Goal: Task Accomplishment & Management: Use online tool/utility

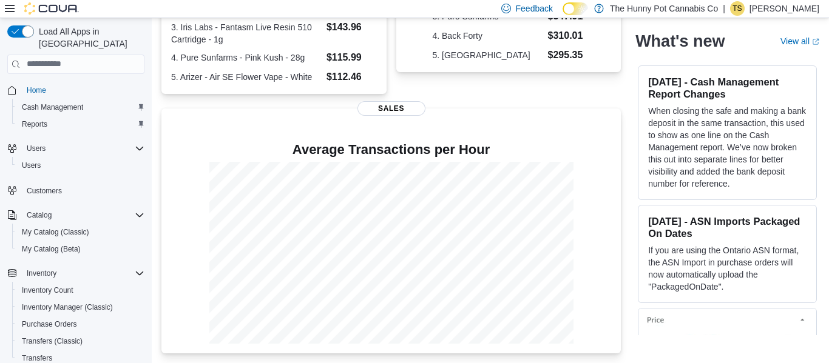
scroll to position [123, 0]
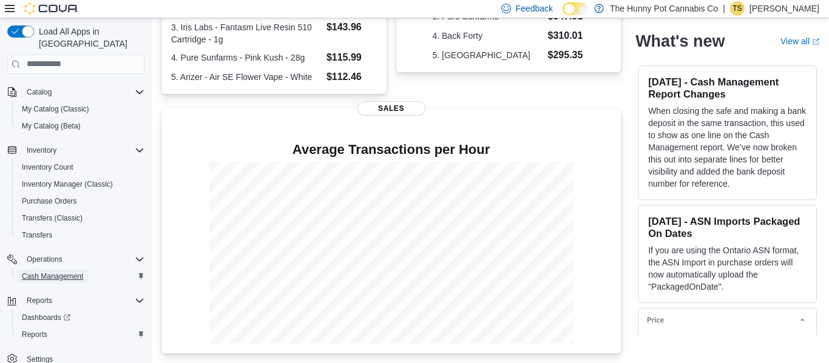
click at [50, 271] on span "Cash Management" at bounding box center [52, 276] width 61 height 15
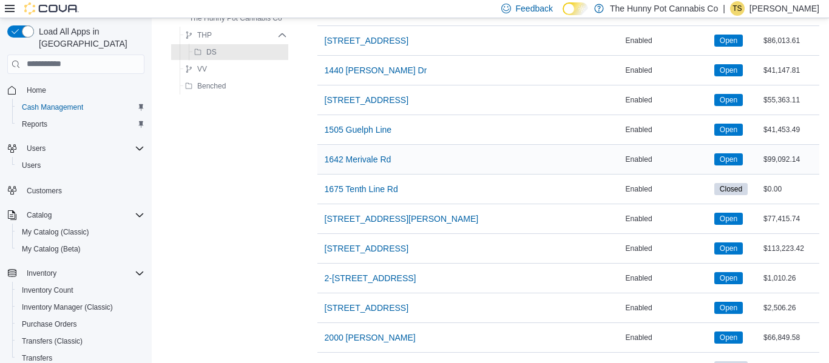
scroll to position [3, 0]
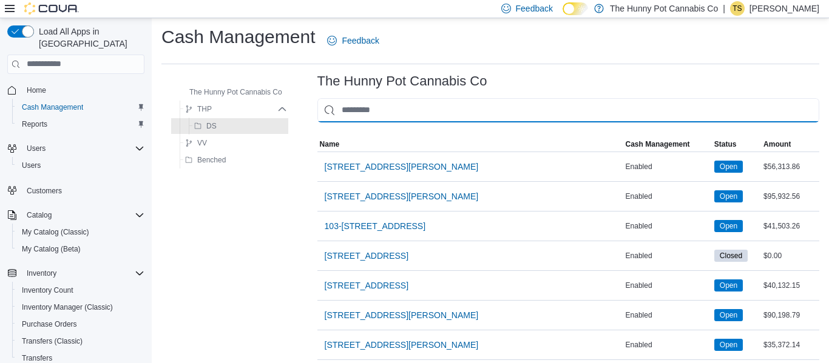
click at [400, 103] on input "This is a search bar. As you type, the results lower in the page will automatic…" at bounding box center [568, 110] width 502 height 24
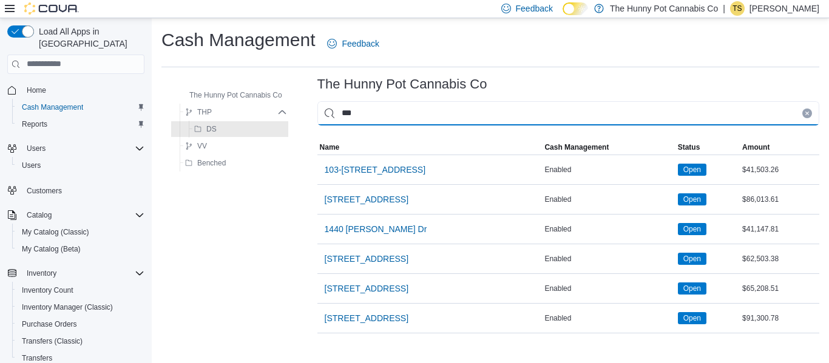
scroll to position [0, 0]
type input "****"
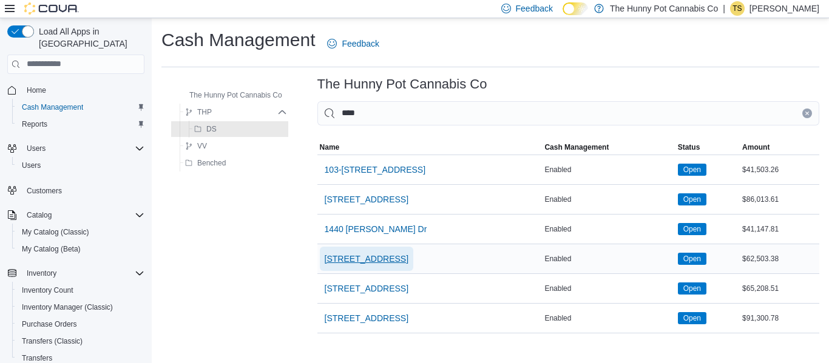
click at [372, 253] on span "[STREET_ADDRESS]" at bounding box center [367, 259] width 84 height 12
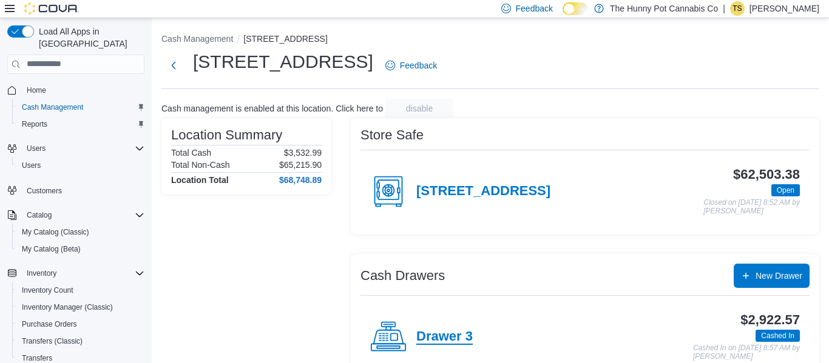
click at [431, 343] on h4 "Drawer 3" at bounding box center [444, 337] width 56 height 16
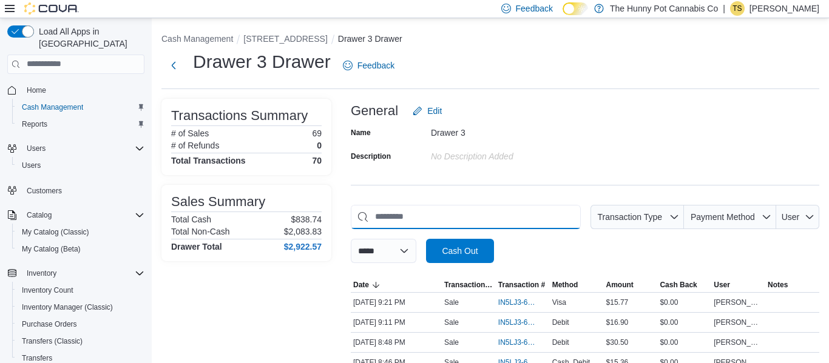
click at [433, 217] on input "This is a search bar. As you type, the results lower in the page will automatic…" at bounding box center [466, 217] width 230 height 24
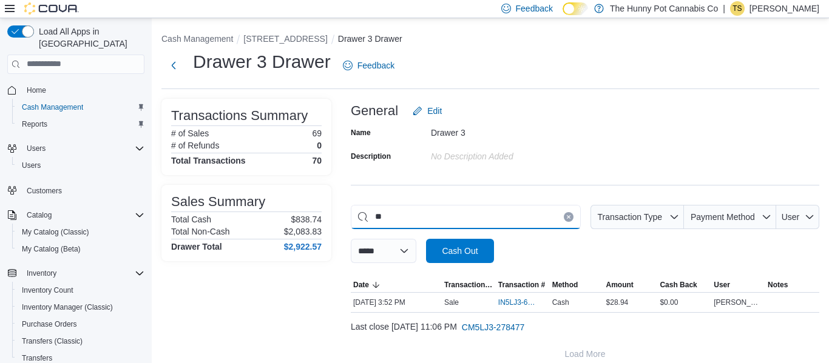
type input "*"
type input "*****"
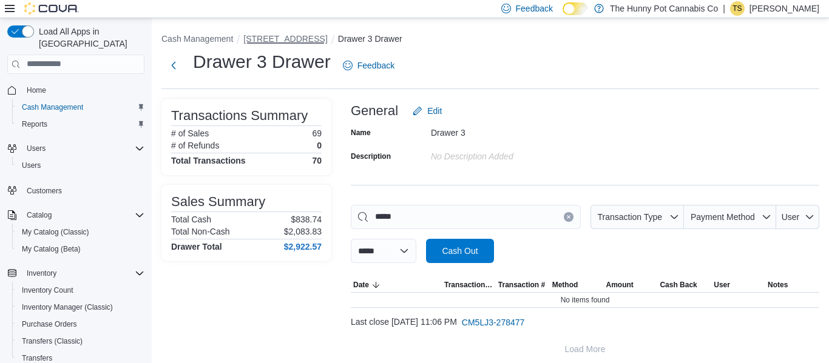
click at [286, 40] on button "[STREET_ADDRESS]" at bounding box center [285, 39] width 84 height 10
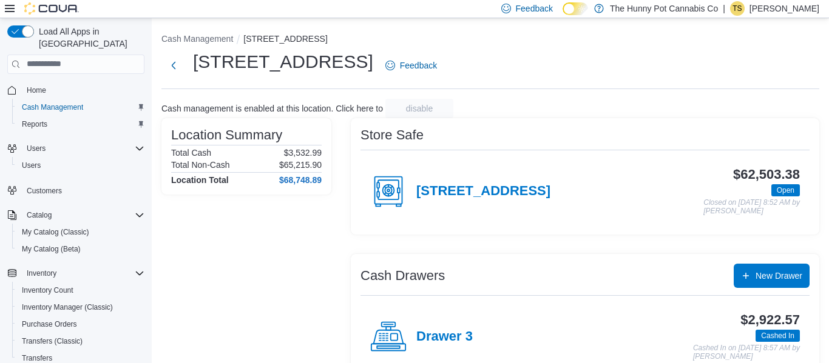
scroll to position [163, 0]
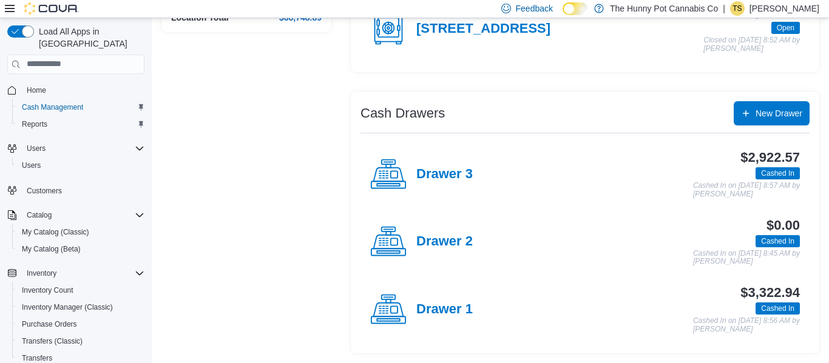
click at [414, 299] on div "Drawer 1" at bounding box center [421, 310] width 103 height 36
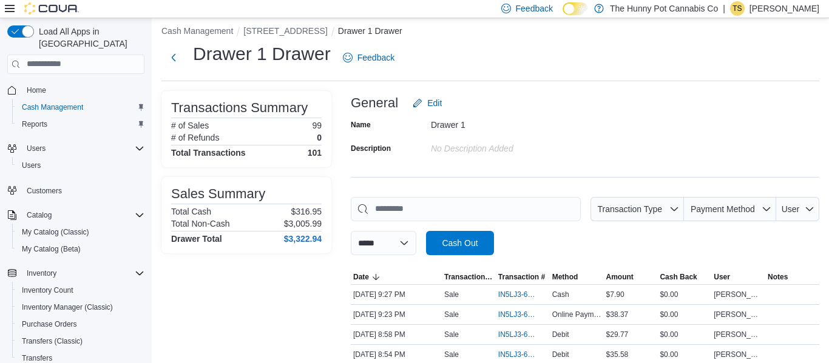
scroll to position [163, 0]
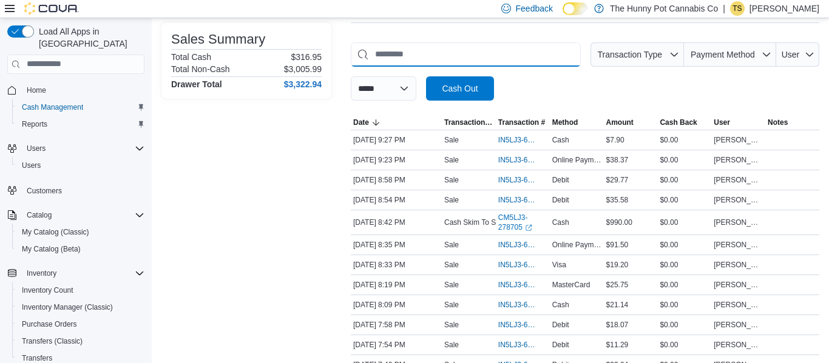
click at [441, 56] on input "This is a search bar. As you type, the results lower in the page will automatic…" at bounding box center [466, 54] width 230 height 24
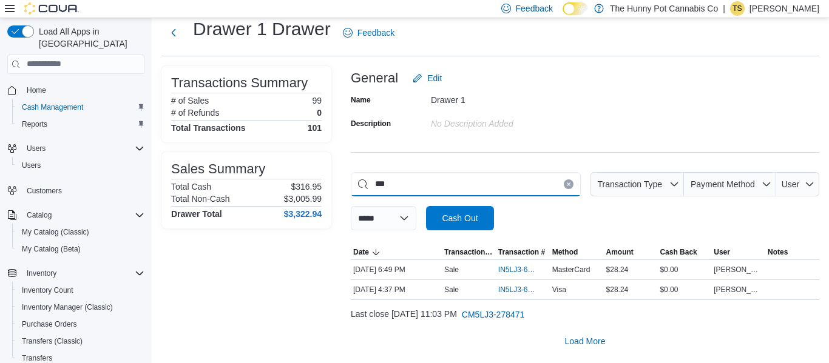
scroll to position [33, 0]
type input "*****"
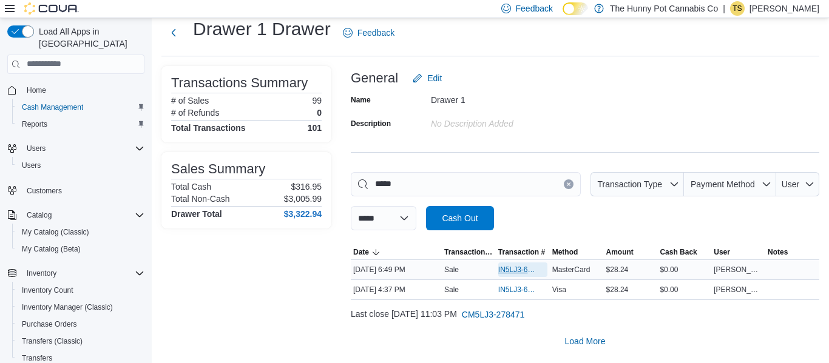
click at [501, 266] on span "IN5LJ3-6158115" at bounding box center [516, 270] width 37 height 10
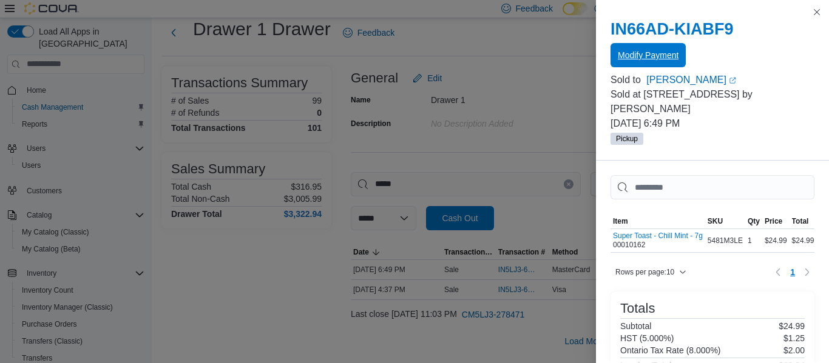
click at [661, 50] on span "Modify Payment" at bounding box center [648, 55] width 61 height 12
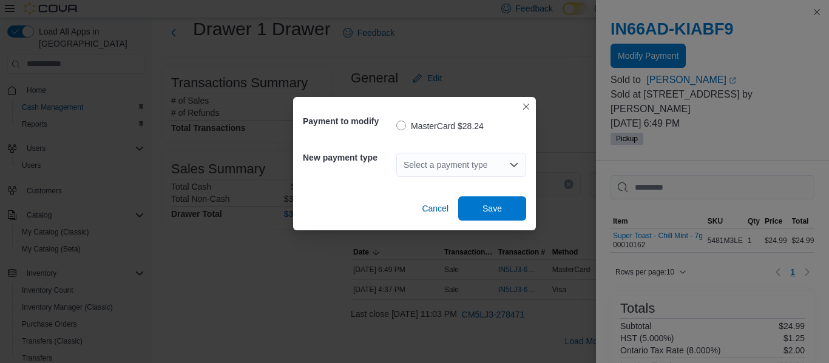
click at [510, 177] on div "Select a payment type" at bounding box center [461, 165] width 130 height 39
click at [504, 168] on div "Select a payment type" at bounding box center [461, 165] width 130 height 24
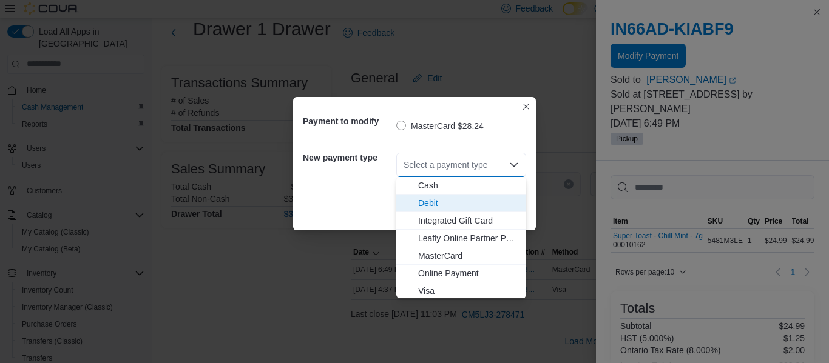
click at [426, 203] on span "Debit" at bounding box center [468, 203] width 101 height 12
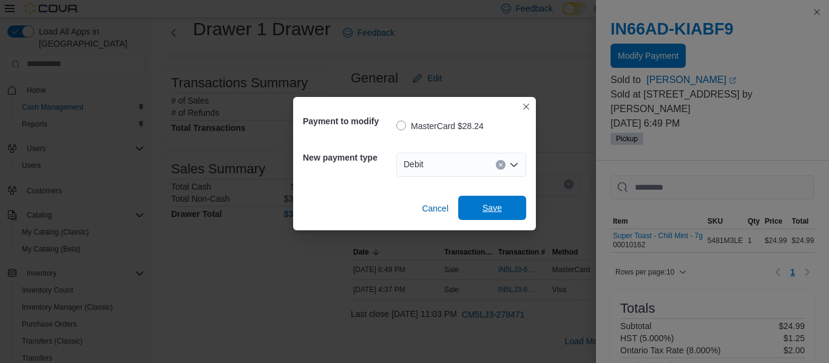
click at [488, 211] on span "Save" at bounding box center [491, 208] width 19 height 12
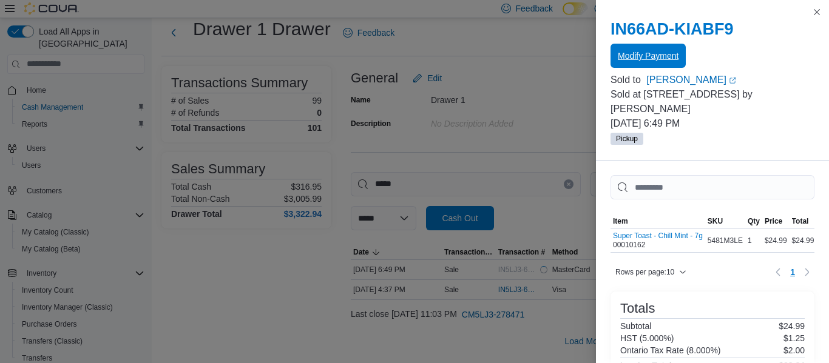
scroll to position [0, 0]
